Goal: Find specific page/section: Find specific page/section

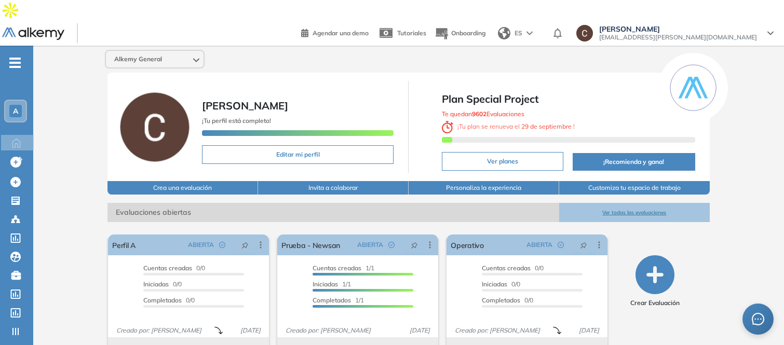
click at [11, 105] on div "A" at bounding box center [15, 111] width 12 height 12
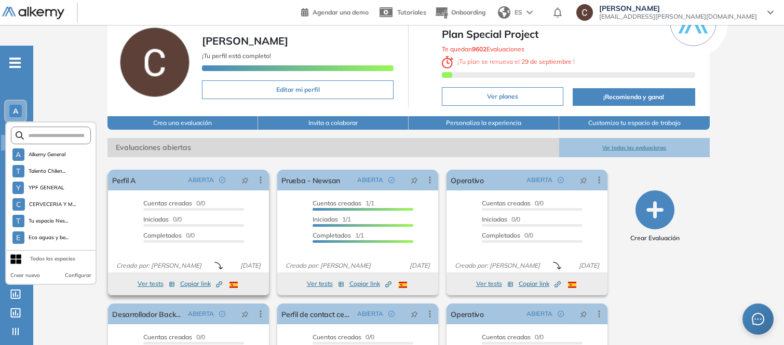
scroll to position [115, 0]
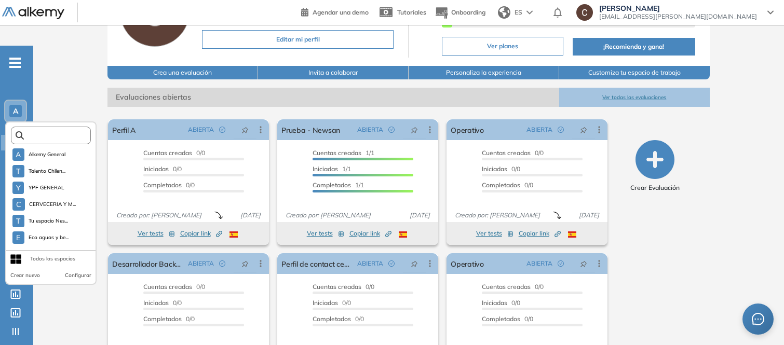
click at [33, 132] on input "text" at bounding box center [54, 136] width 60 height 8
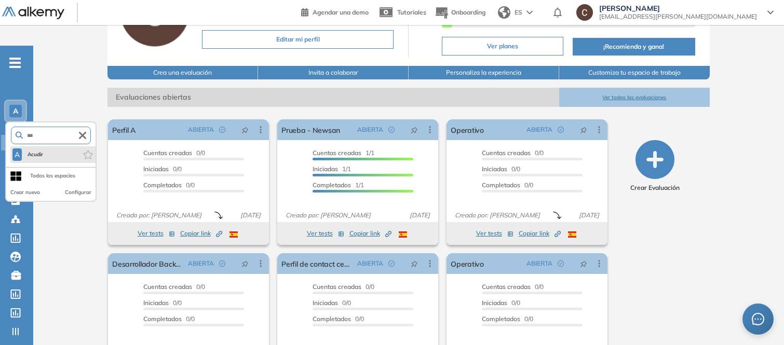
type input "***"
click at [47, 146] on li "A Acudir" at bounding box center [52, 154] width 85 height 17
click at [38, 151] on span "Acudir" at bounding box center [35, 155] width 19 height 8
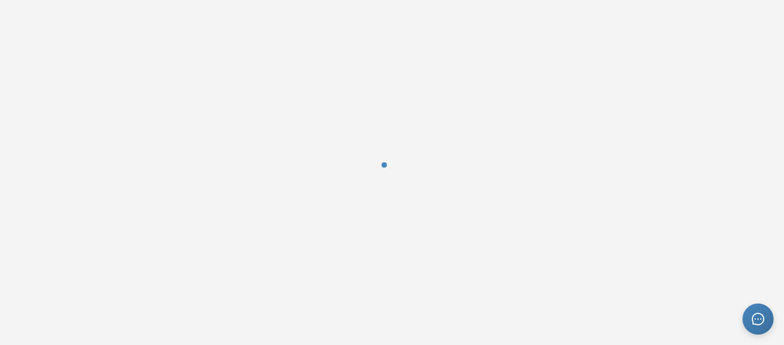
scroll to position [0, 0]
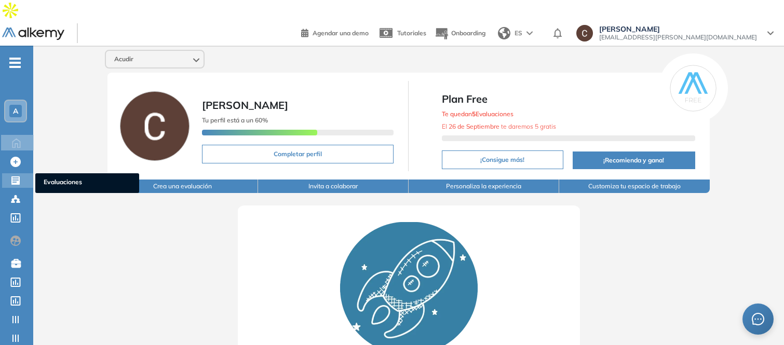
click at [17, 175] on icon at bounding box center [15, 180] width 10 height 10
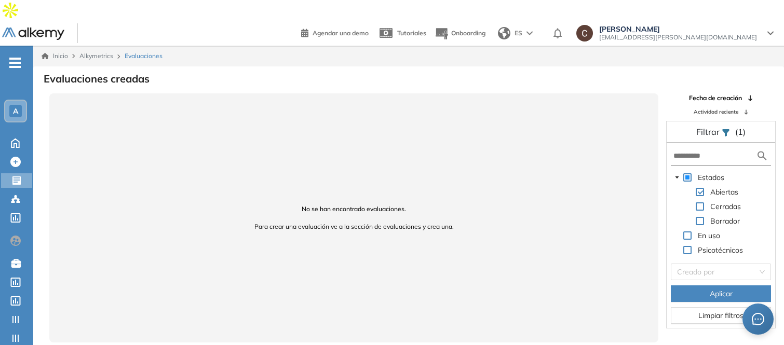
click at [10, 105] on div "A" at bounding box center [15, 111] width 12 height 12
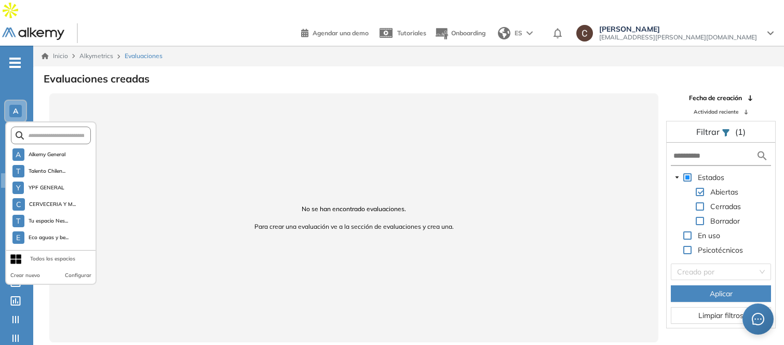
click at [10, 105] on div "A" at bounding box center [15, 111] width 12 height 12
